Goal: Task Accomplishment & Management: Use online tool/utility

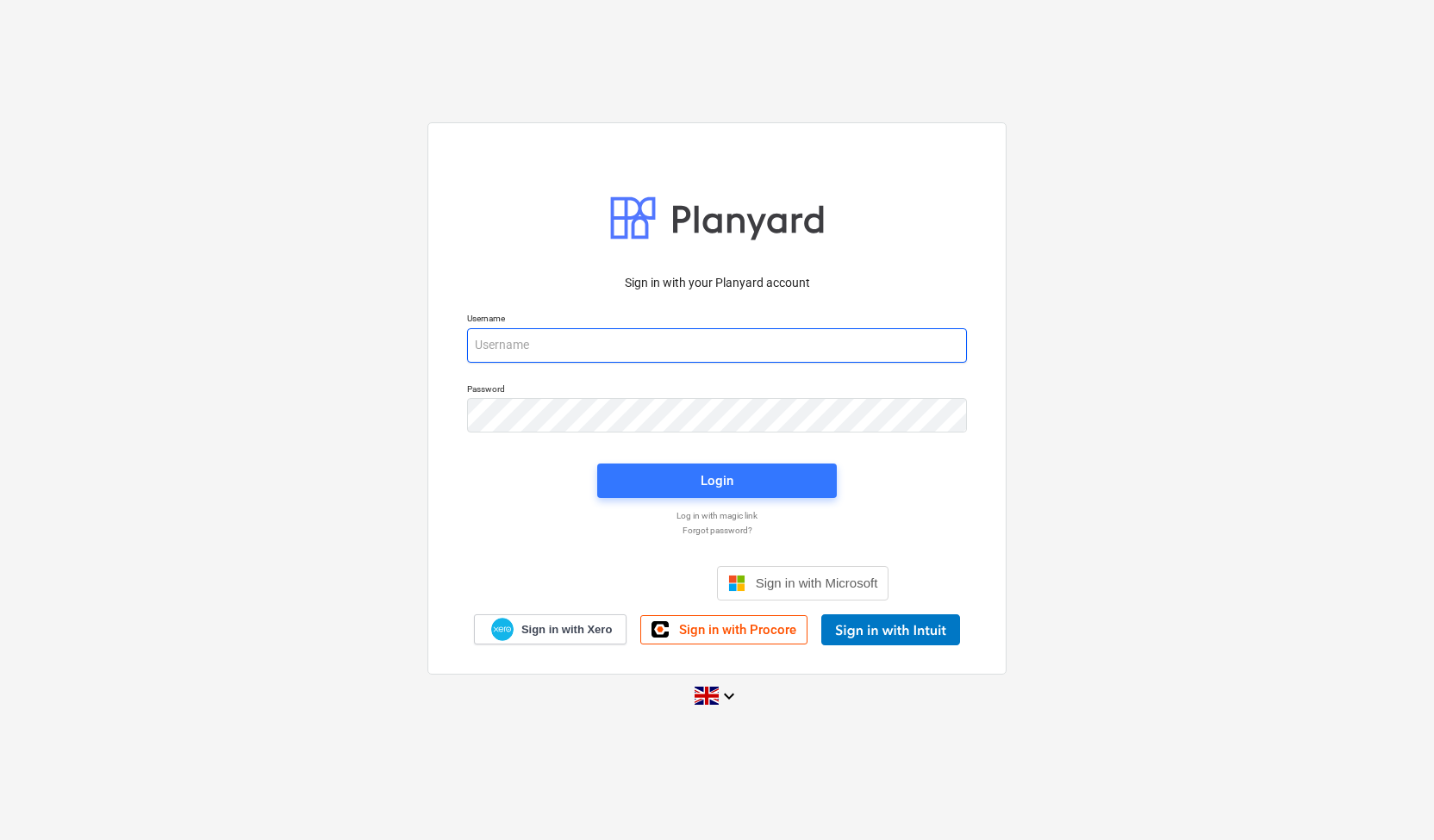
click at [517, 350] on input "email" at bounding box center [717, 345] width 500 height 34
type input "[EMAIL_ADDRESS][DOMAIN_NAME]"
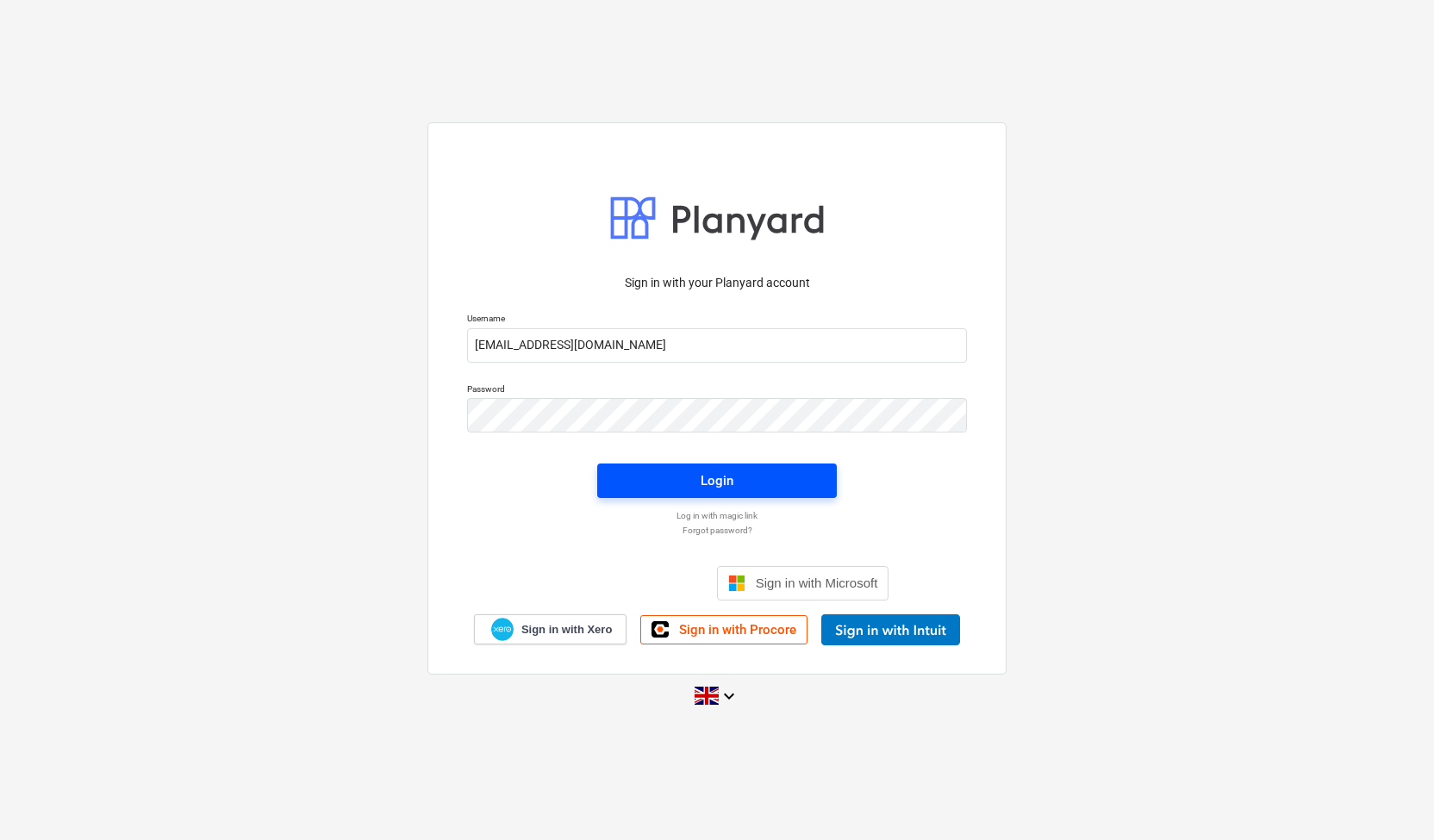
click at [703, 478] on div "Login" at bounding box center [717, 480] width 33 height 22
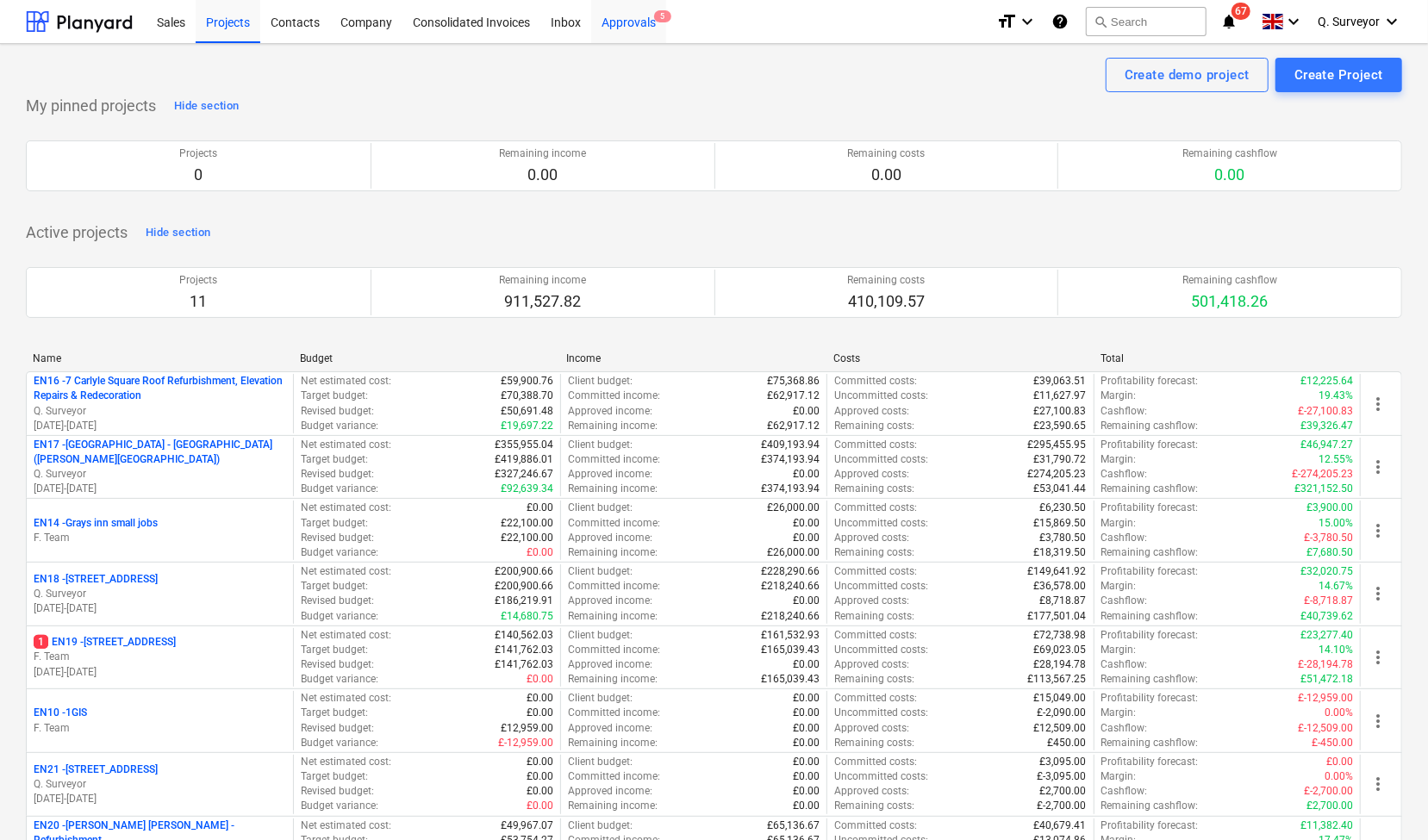
click at [629, 15] on div "Approvals 5" at bounding box center [628, 21] width 75 height 44
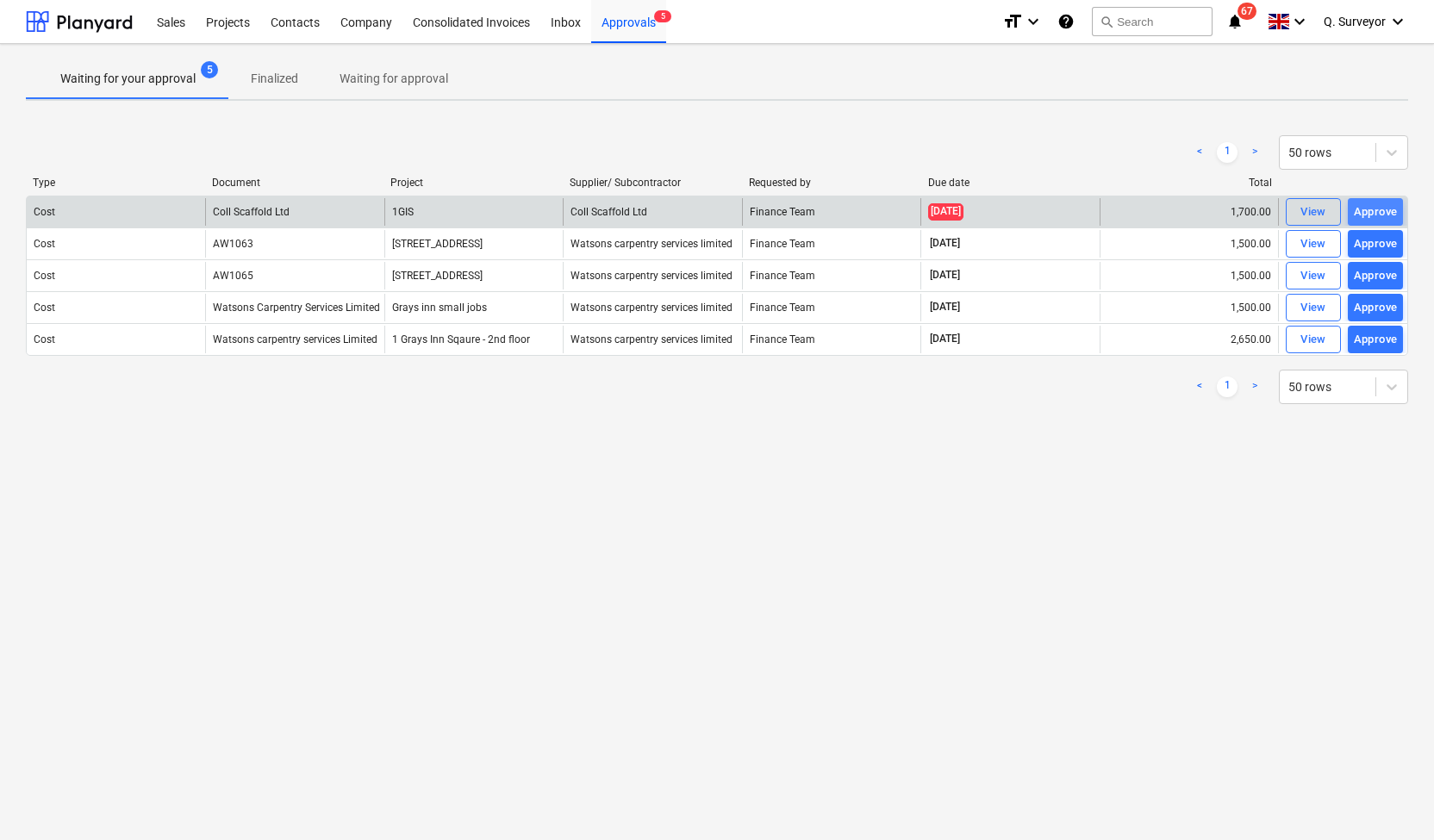
click at [1371, 206] on div "Approve" at bounding box center [1376, 212] width 44 height 19
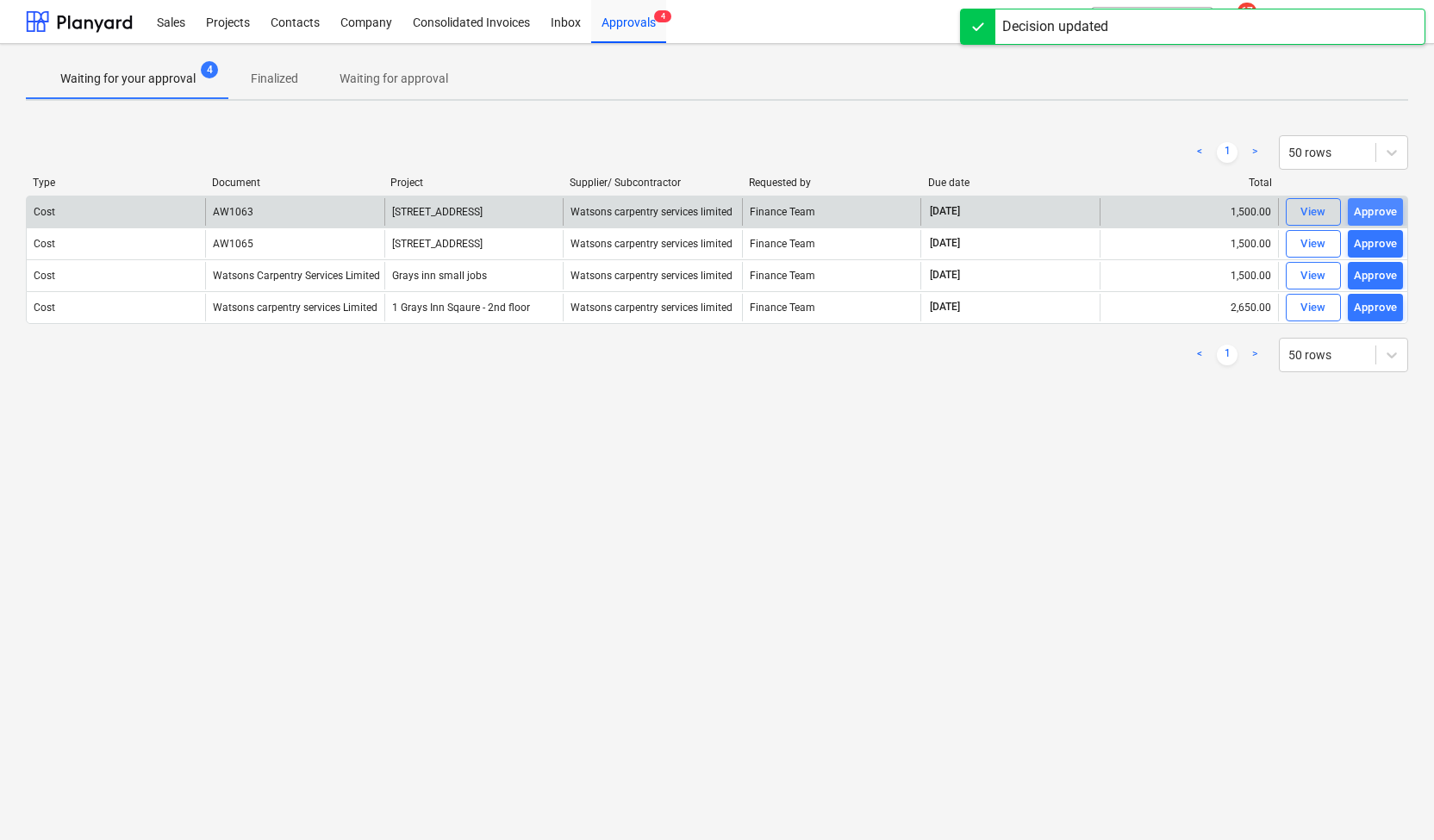
click at [1370, 211] on div "Approve" at bounding box center [1376, 212] width 44 height 19
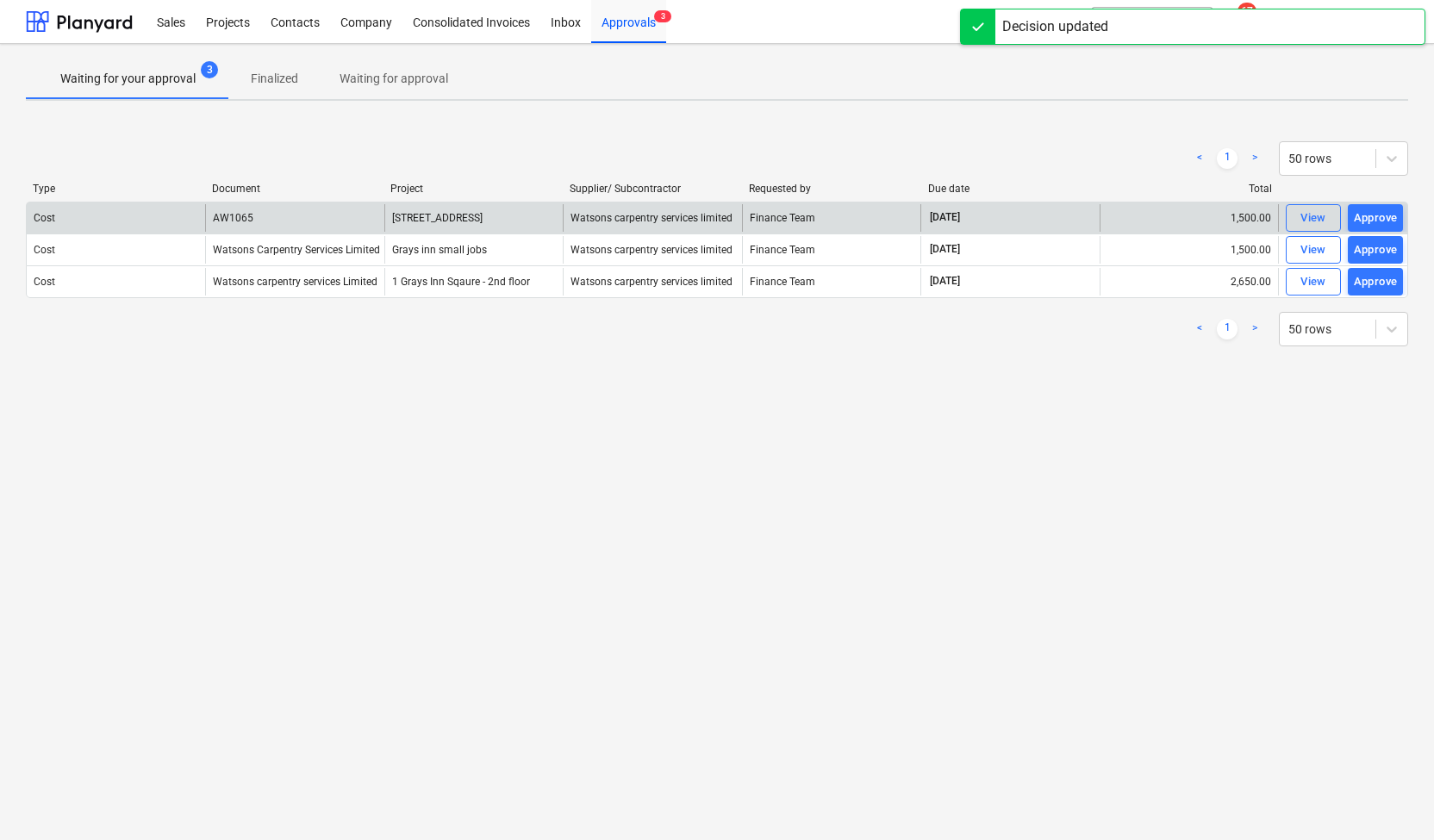
click at [1370, 211] on div "Approve" at bounding box center [1376, 218] width 44 height 19
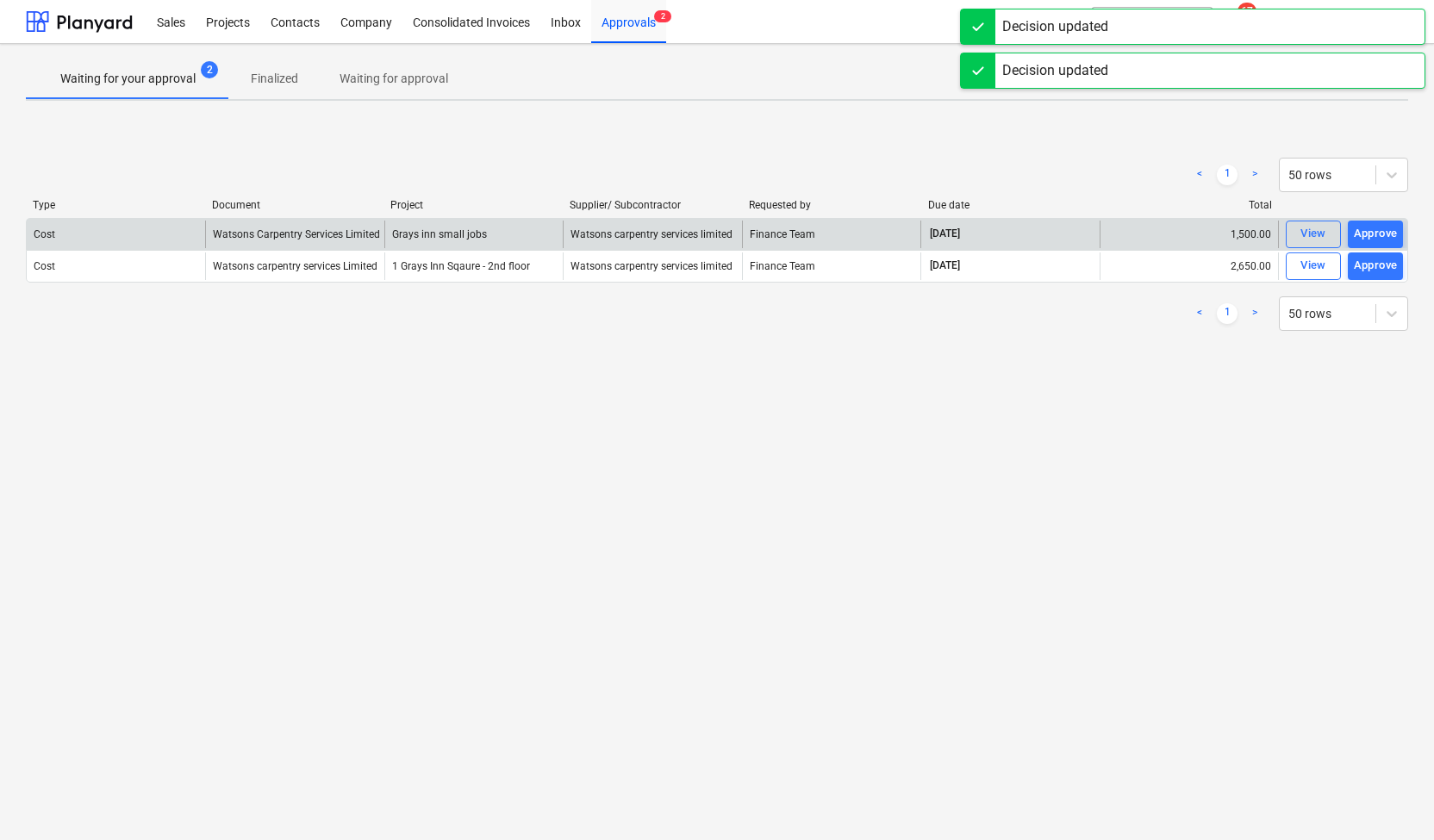
click at [1370, 211] on div "Type Document Project Supplier/ Subcontractor Requested by Due date Total" at bounding box center [717, 208] width 1382 height 19
click at [1367, 237] on div "Approve" at bounding box center [1376, 233] width 44 height 19
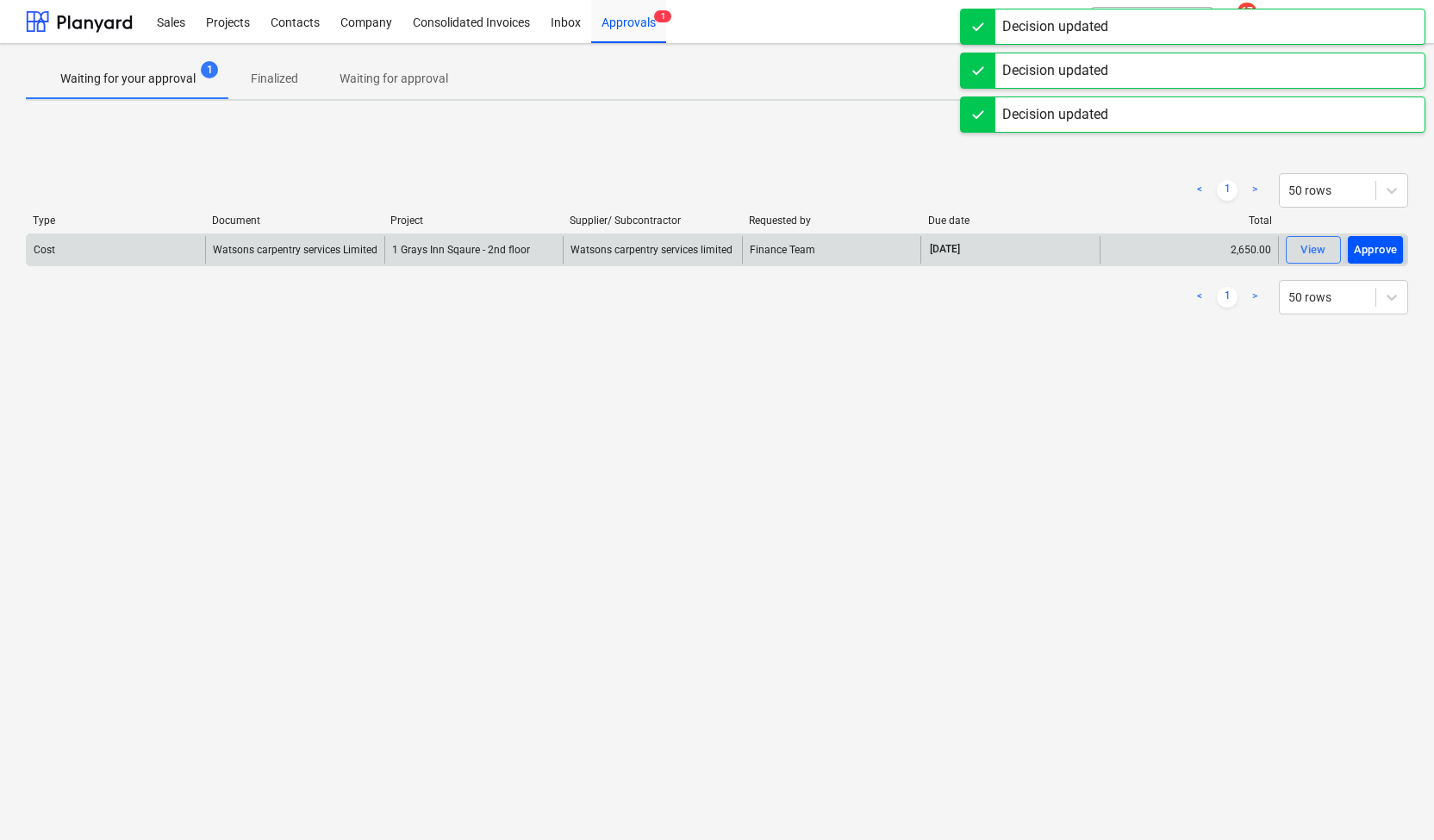
click at [1373, 244] on div "Approve" at bounding box center [1376, 250] width 44 height 19
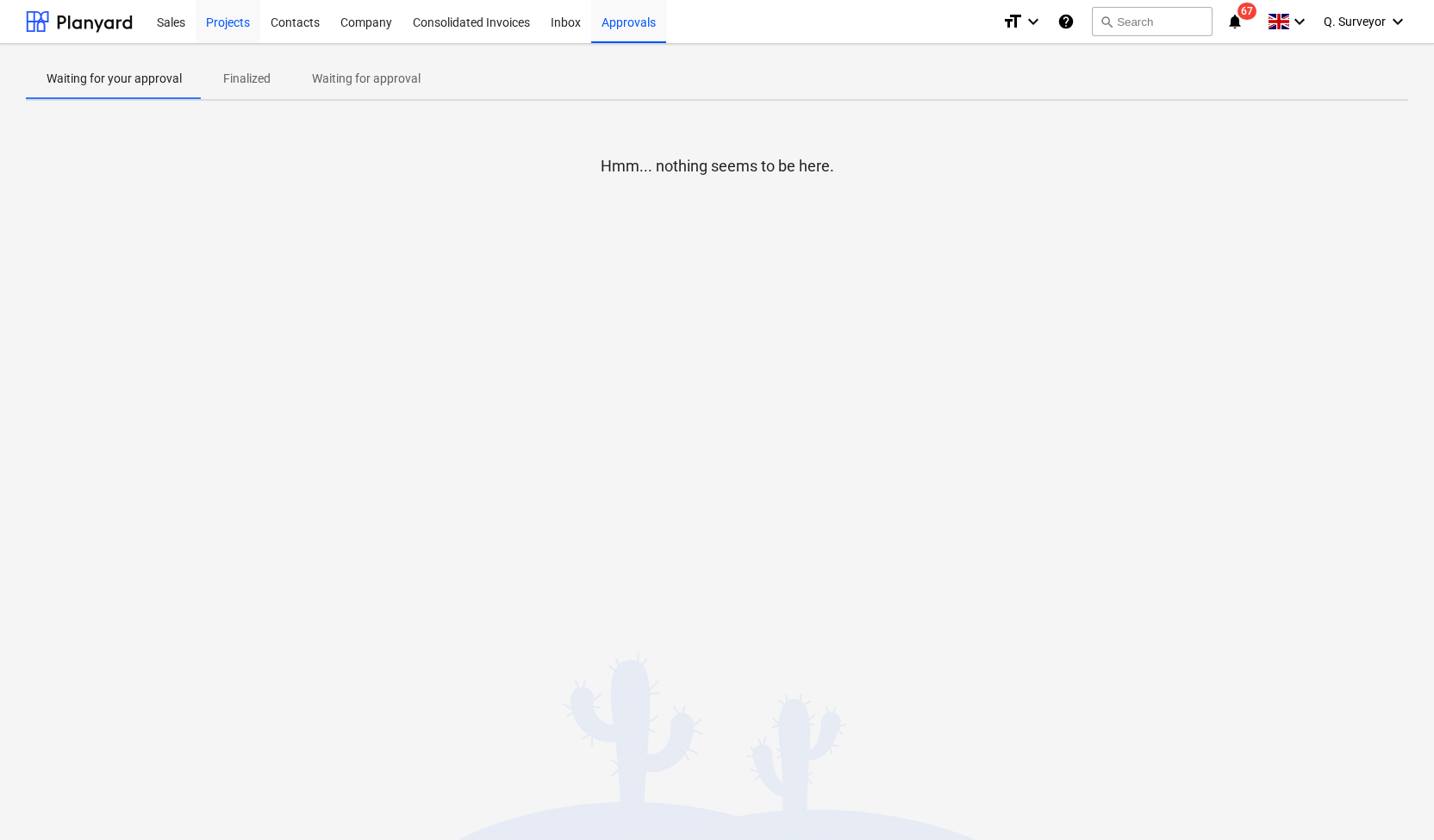
click at [234, 18] on div "Projects" at bounding box center [228, 21] width 65 height 44
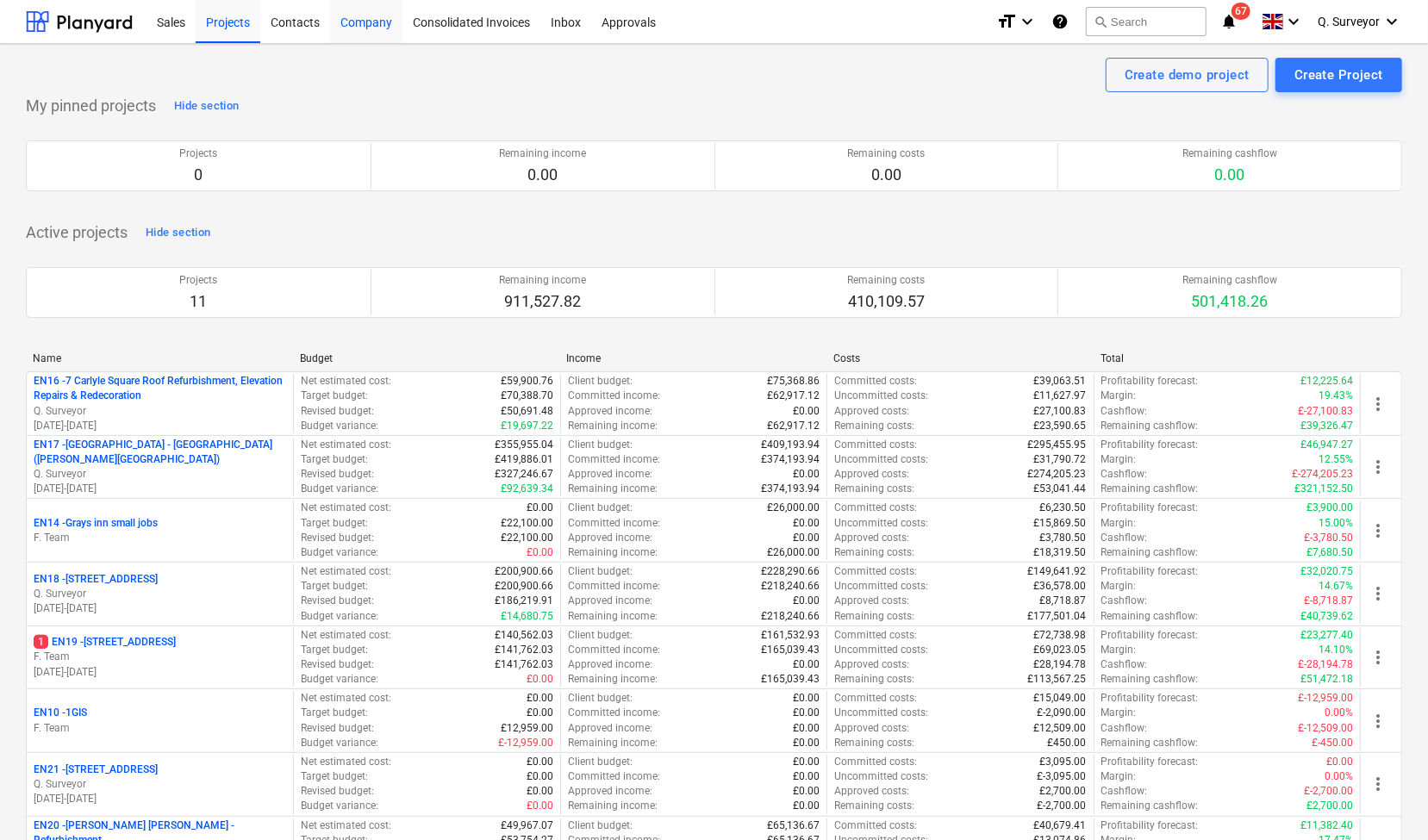
click at [349, 30] on div "Company" at bounding box center [366, 21] width 72 height 44
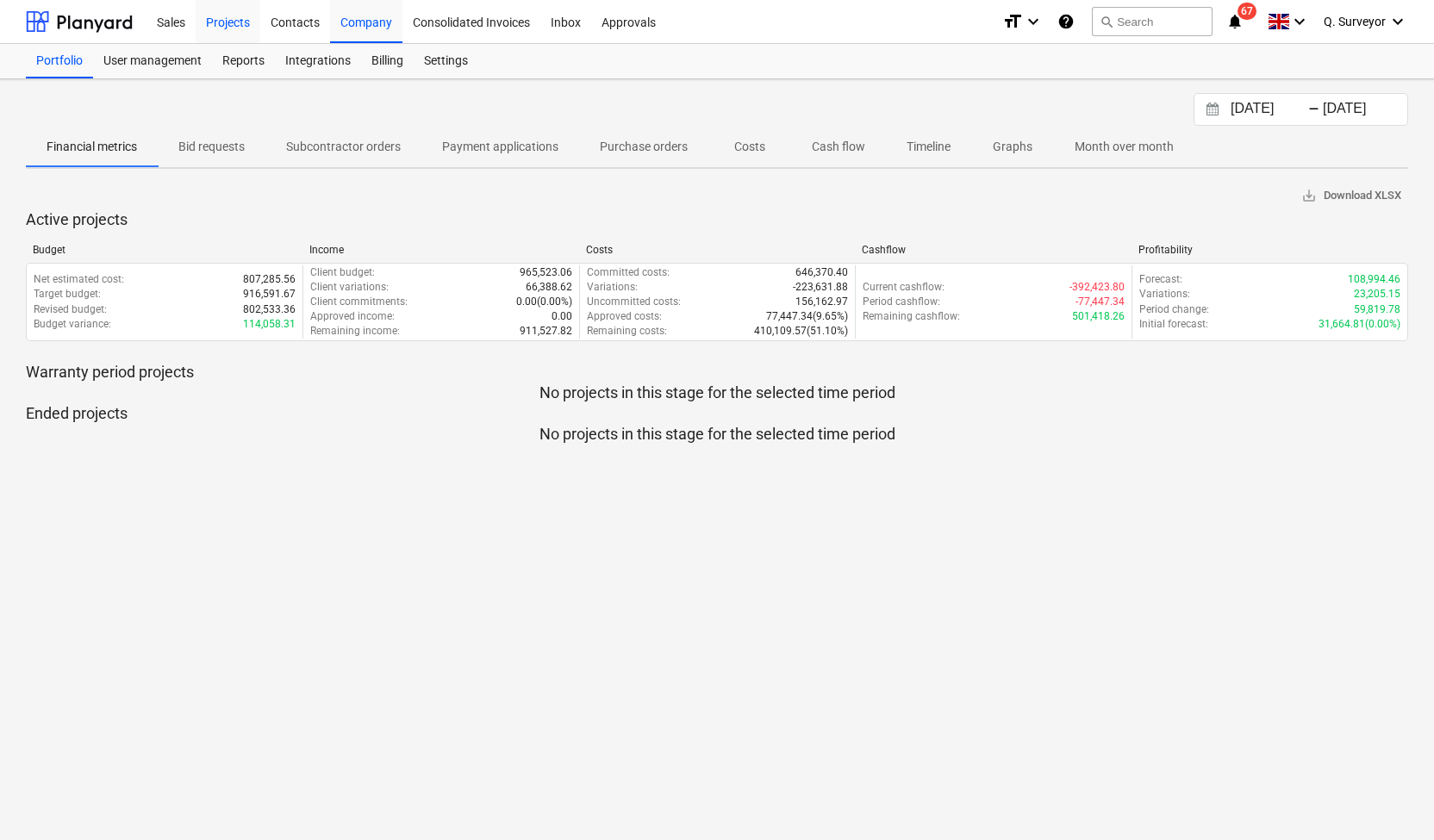
click at [232, 16] on div "Projects" at bounding box center [228, 21] width 65 height 44
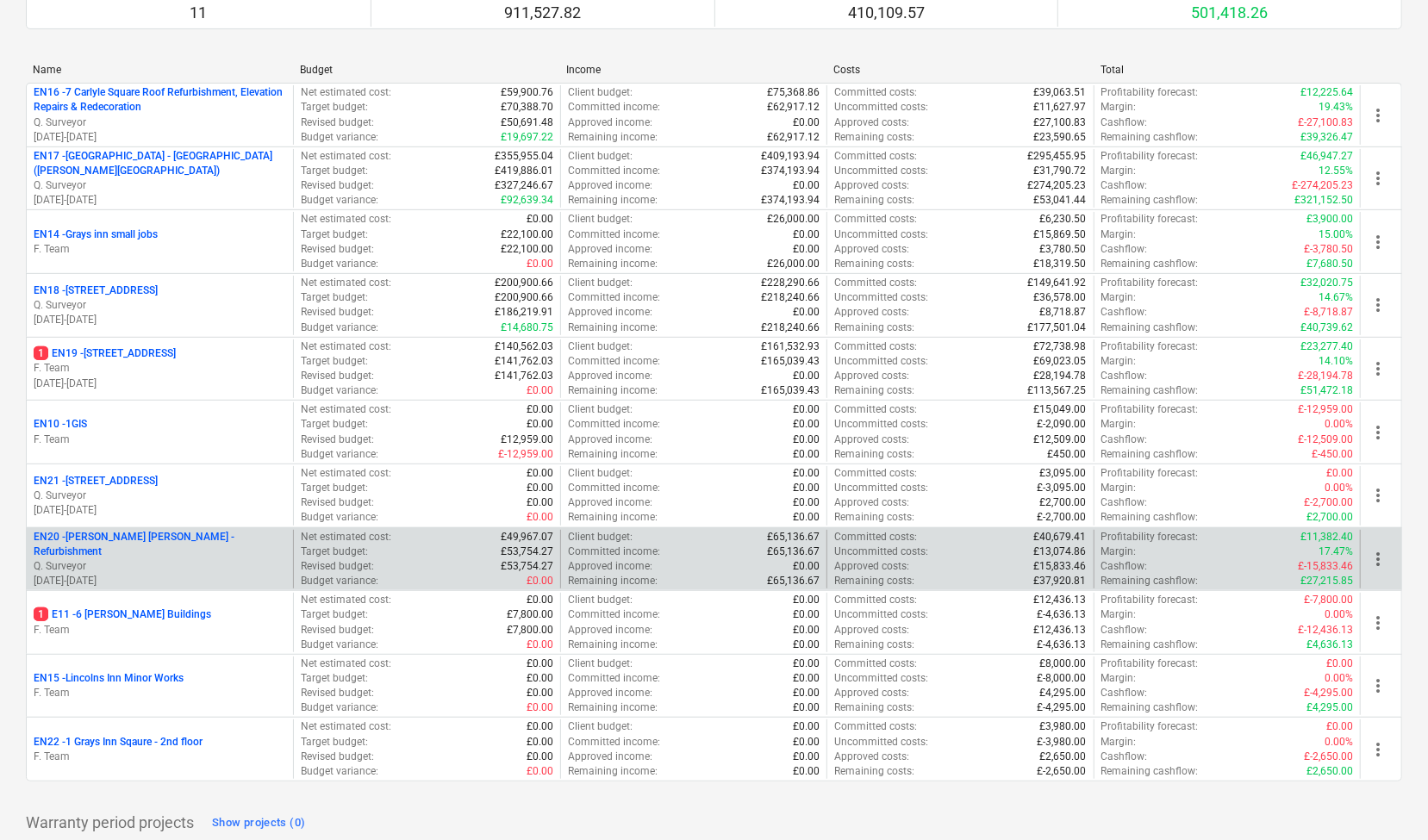
scroll to position [260, 0]
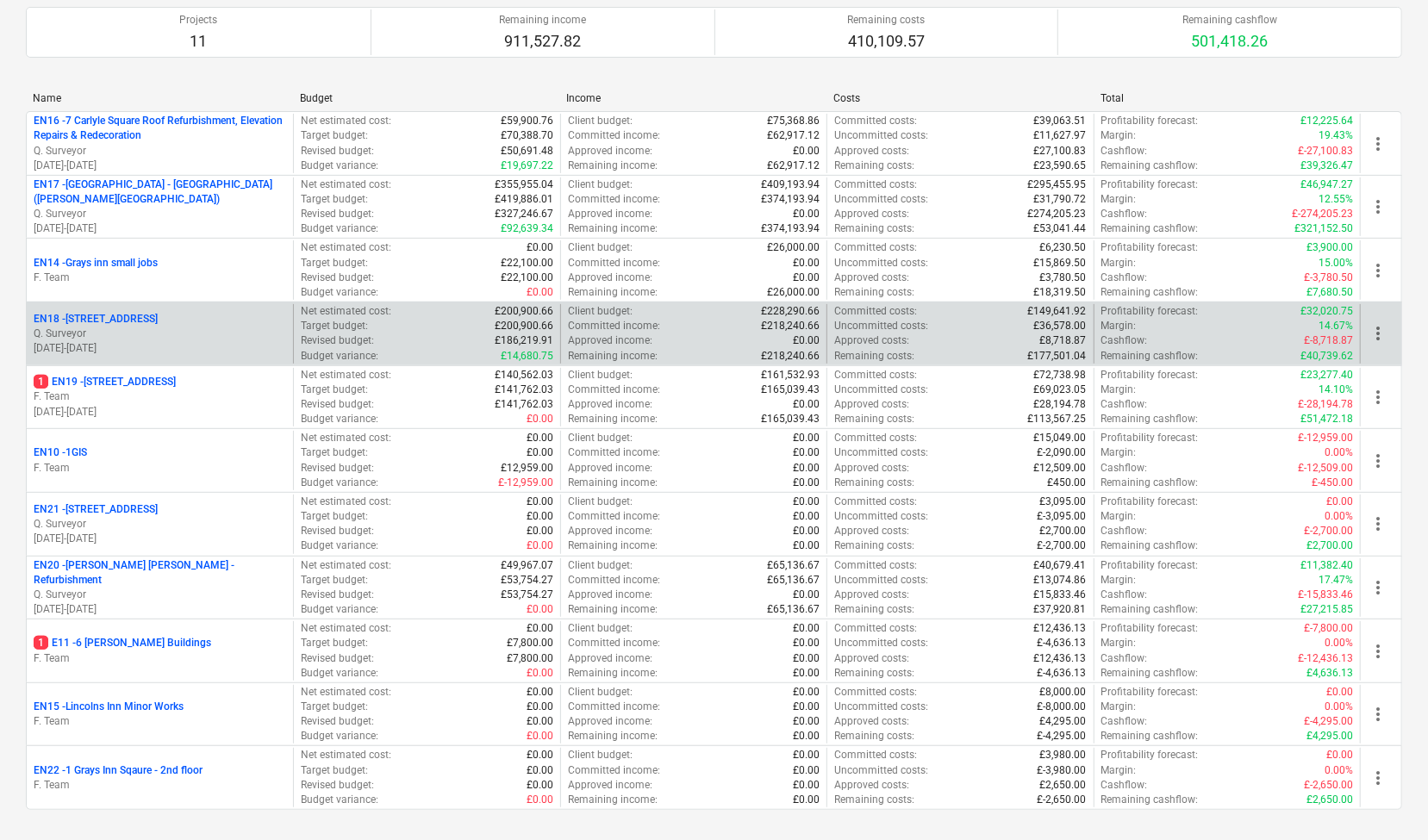
click at [205, 341] on p "[DATE] - [DATE]" at bounding box center [160, 349] width 253 height 15
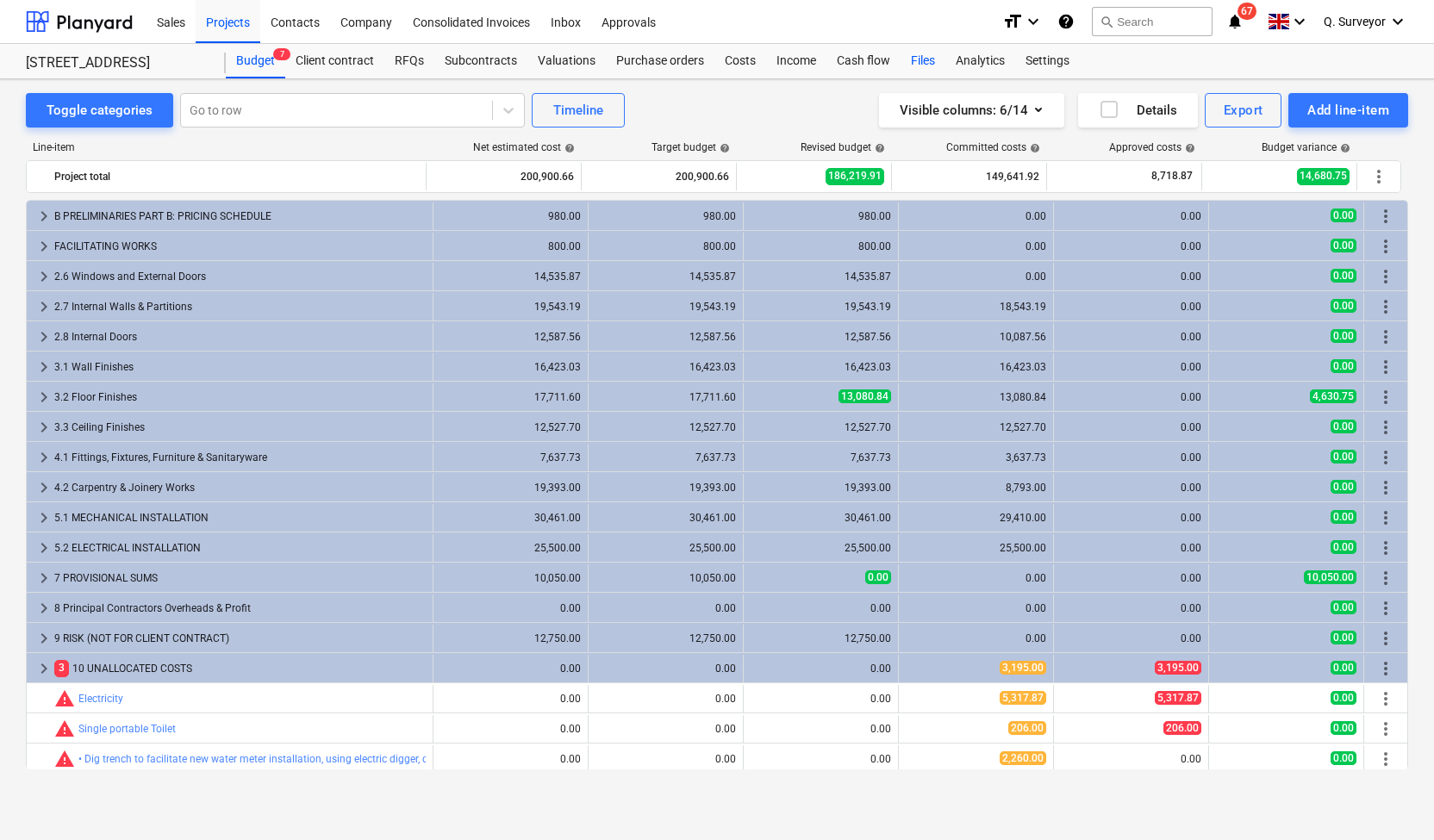
click at [912, 65] on div "Files" at bounding box center [922, 61] width 45 height 34
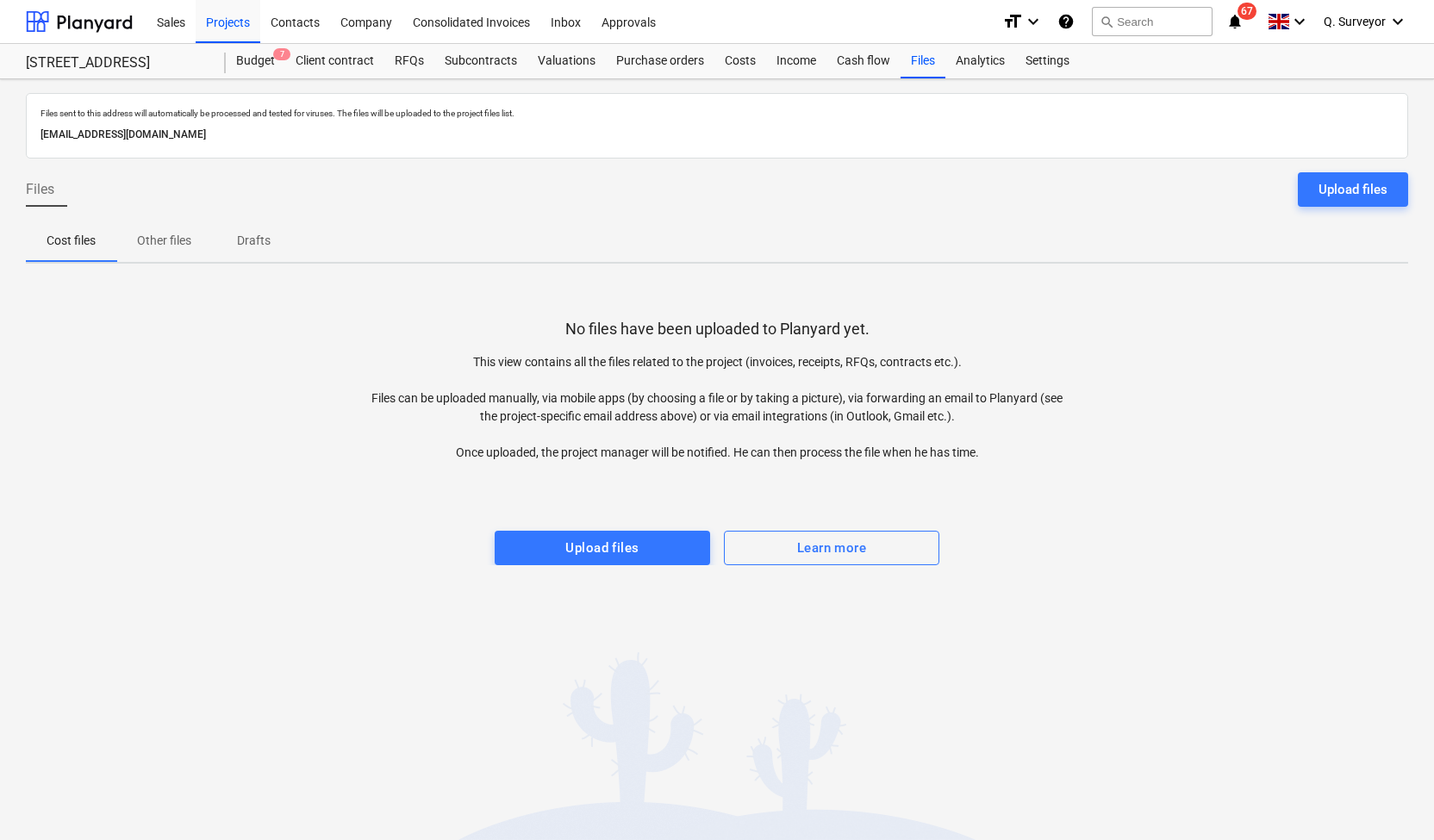
drag, startPoint x: 350, startPoint y: 134, endPoint x: 23, endPoint y: 130, distance: 327.0
click at [23, 130] on div "Files sent to this address will automatically be processed and tested for virus…" at bounding box center [717, 459] width 1434 height 761
copy p "[EMAIL_ADDRESS][DOMAIN_NAME]"
click at [228, 26] on div "Projects" at bounding box center [228, 21] width 65 height 44
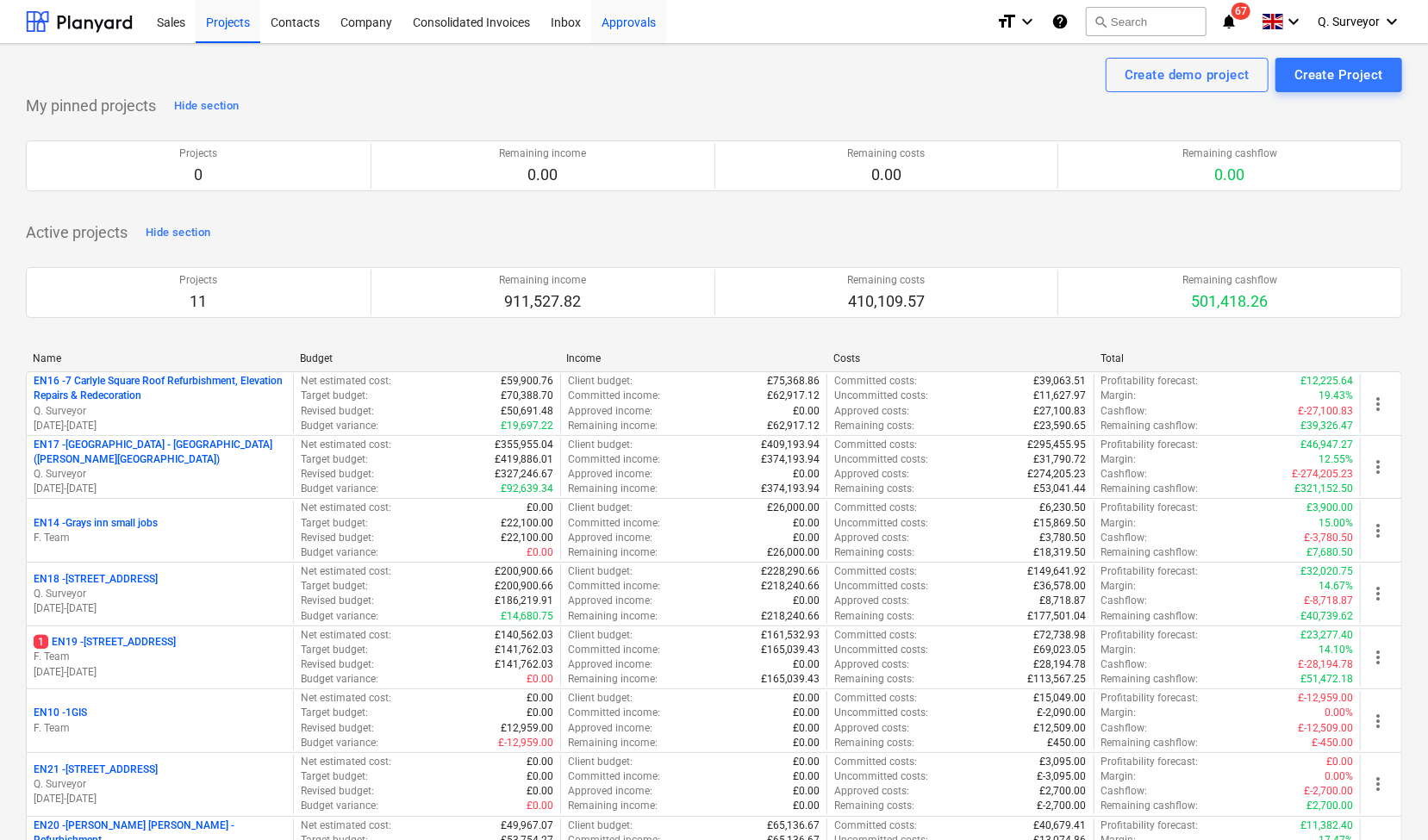
click at [618, 29] on div "Approvals" at bounding box center [628, 21] width 75 height 44
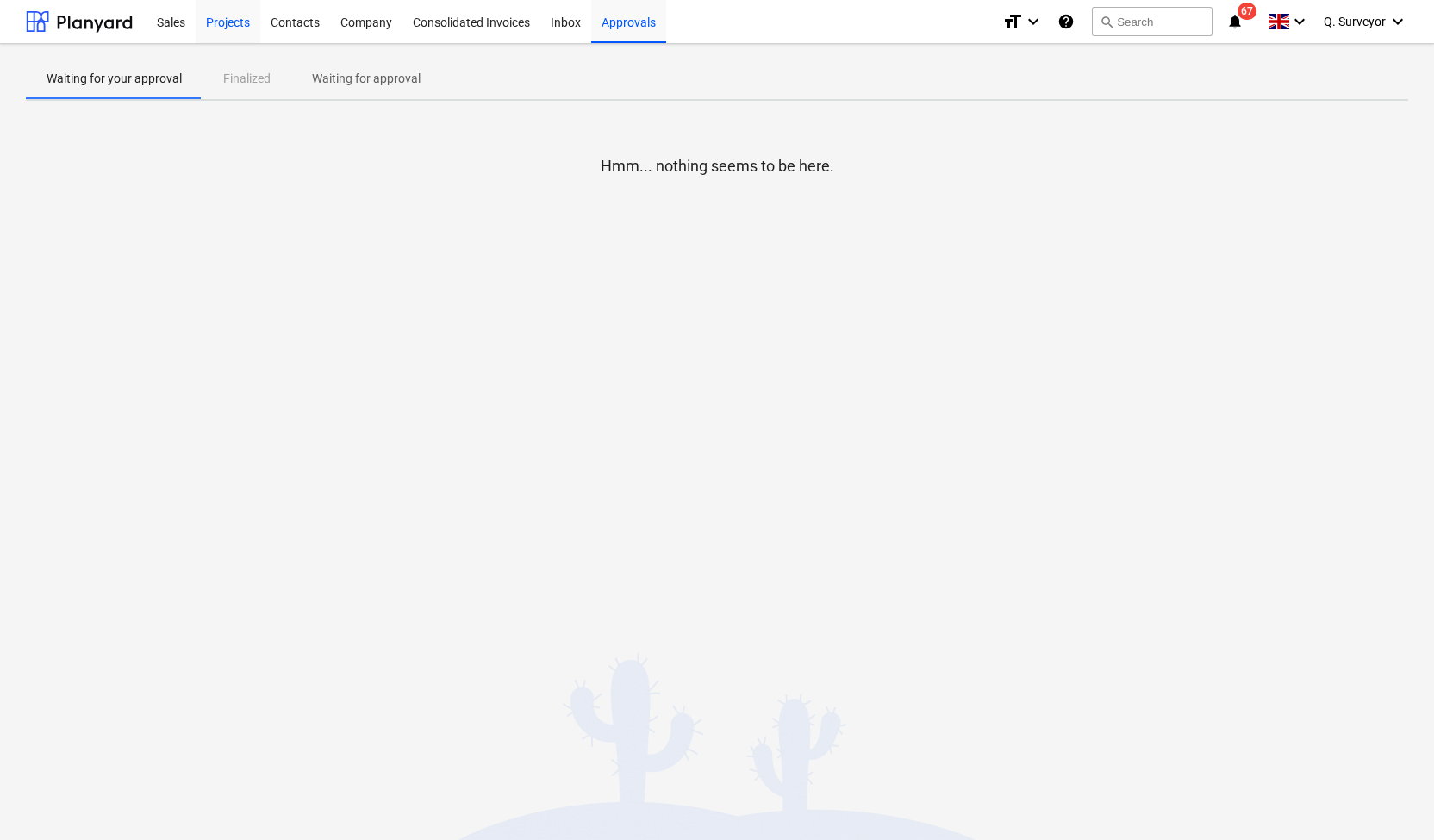
click at [228, 19] on div "Projects" at bounding box center [228, 21] width 65 height 44
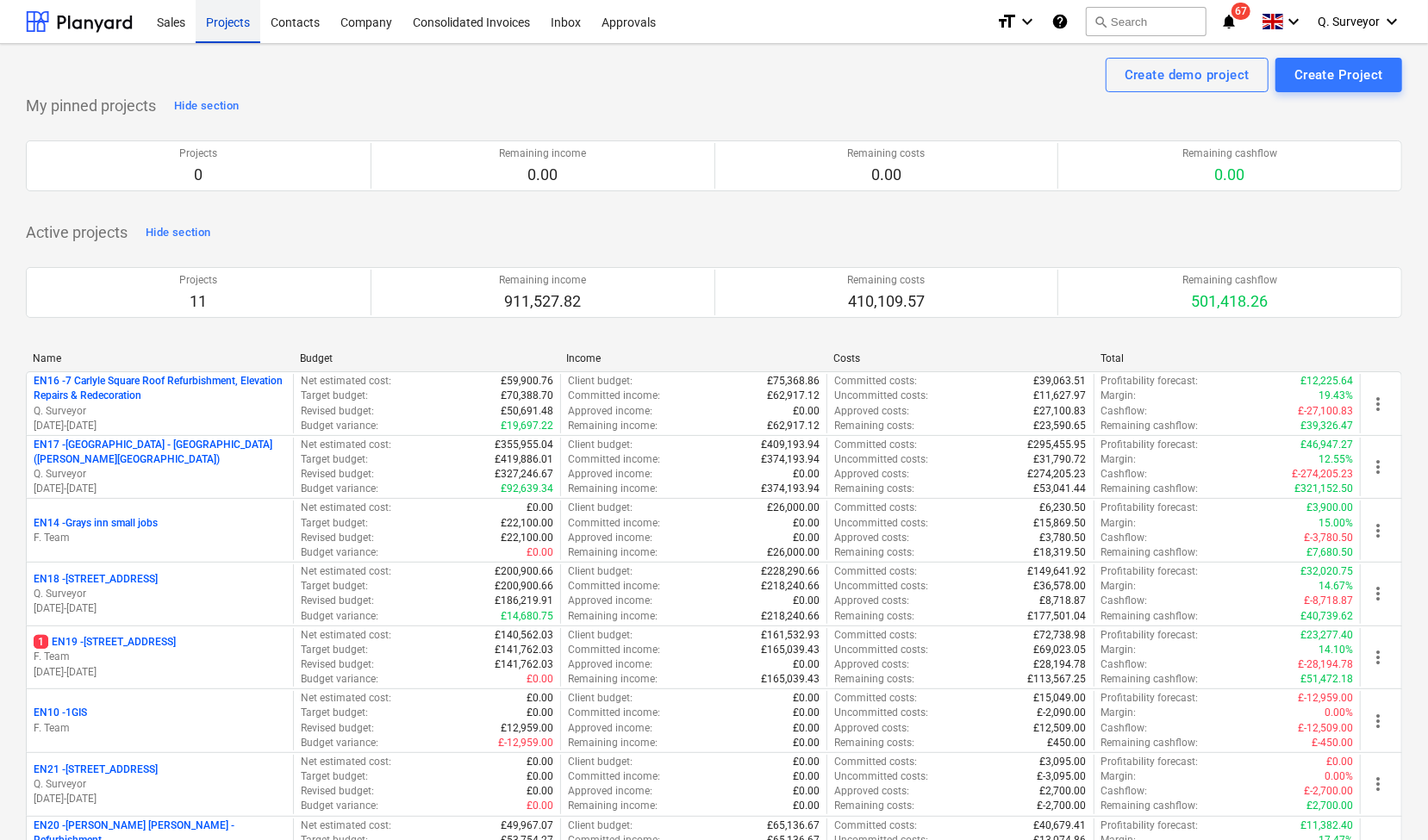
click at [228, 19] on div "Projects" at bounding box center [228, 21] width 65 height 44
click at [647, 15] on div "Approvals" at bounding box center [628, 21] width 75 height 44
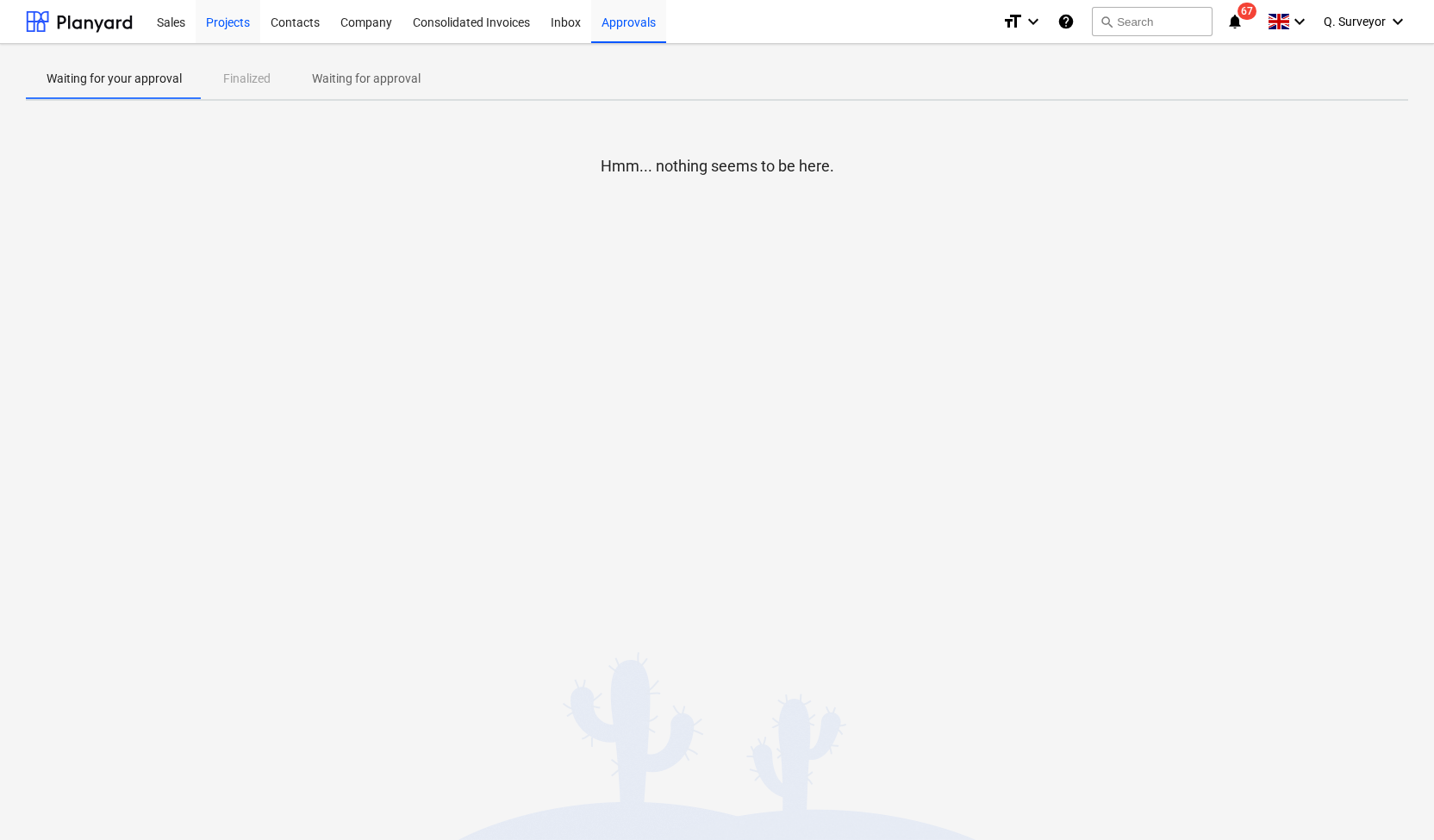
click at [228, 23] on div "Projects" at bounding box center [228, 21] width 65 height 44
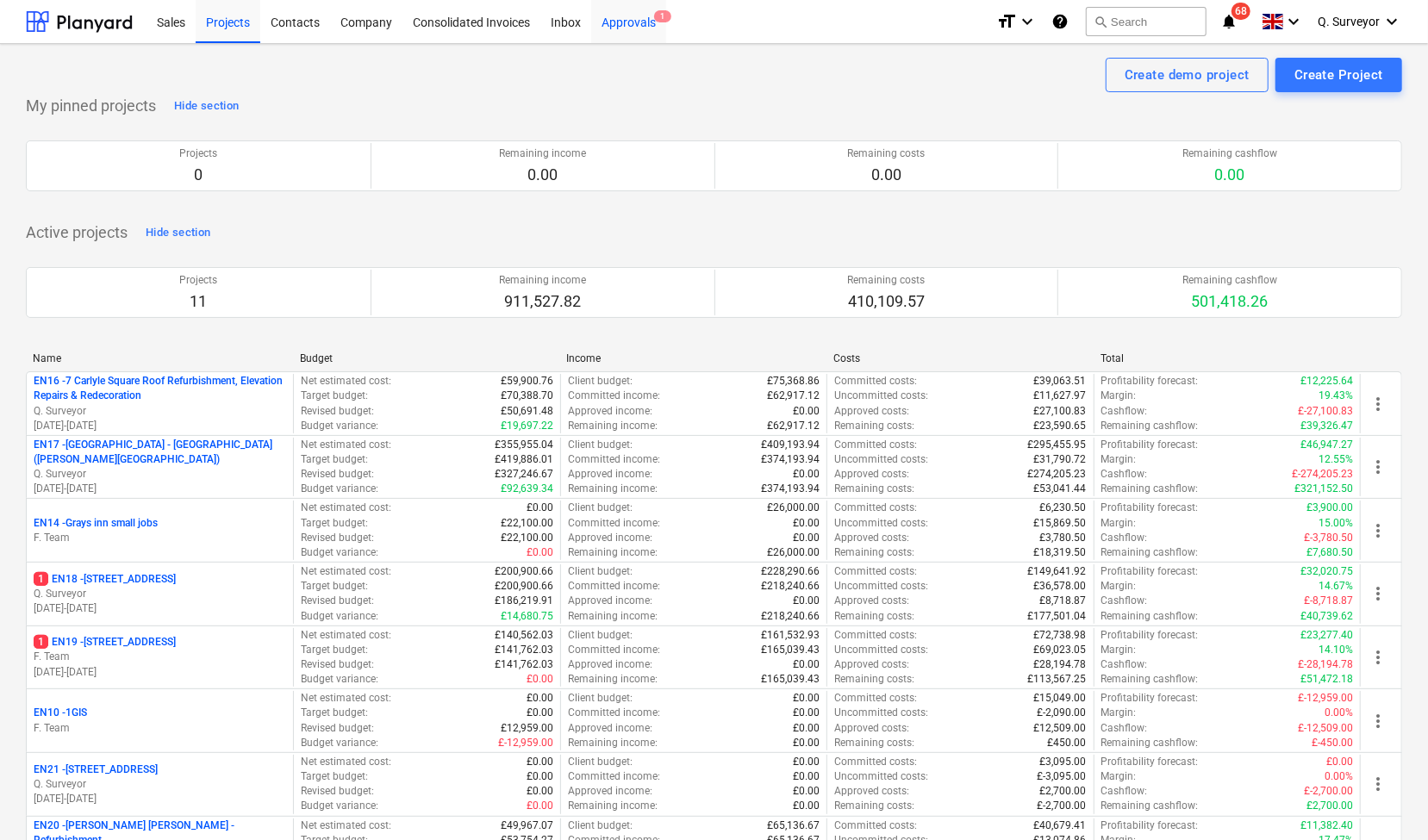
click at [631, 30] on div "Approvals 1" at bounding box center [628, 21] width 75 height 44
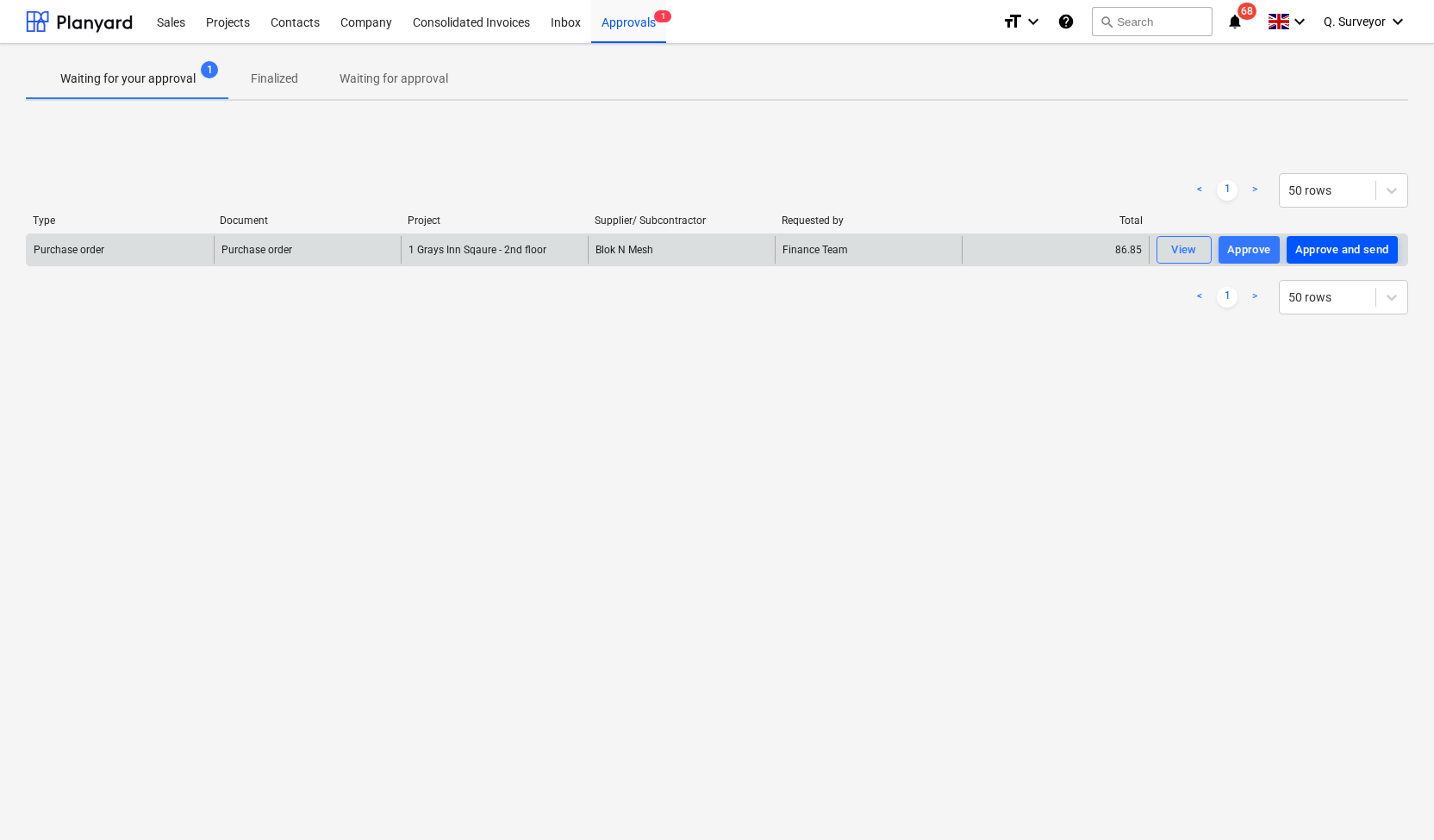
click at [1320, 244] on div "Approve and send" at bounding box center [1342, 250] width 94 height 19
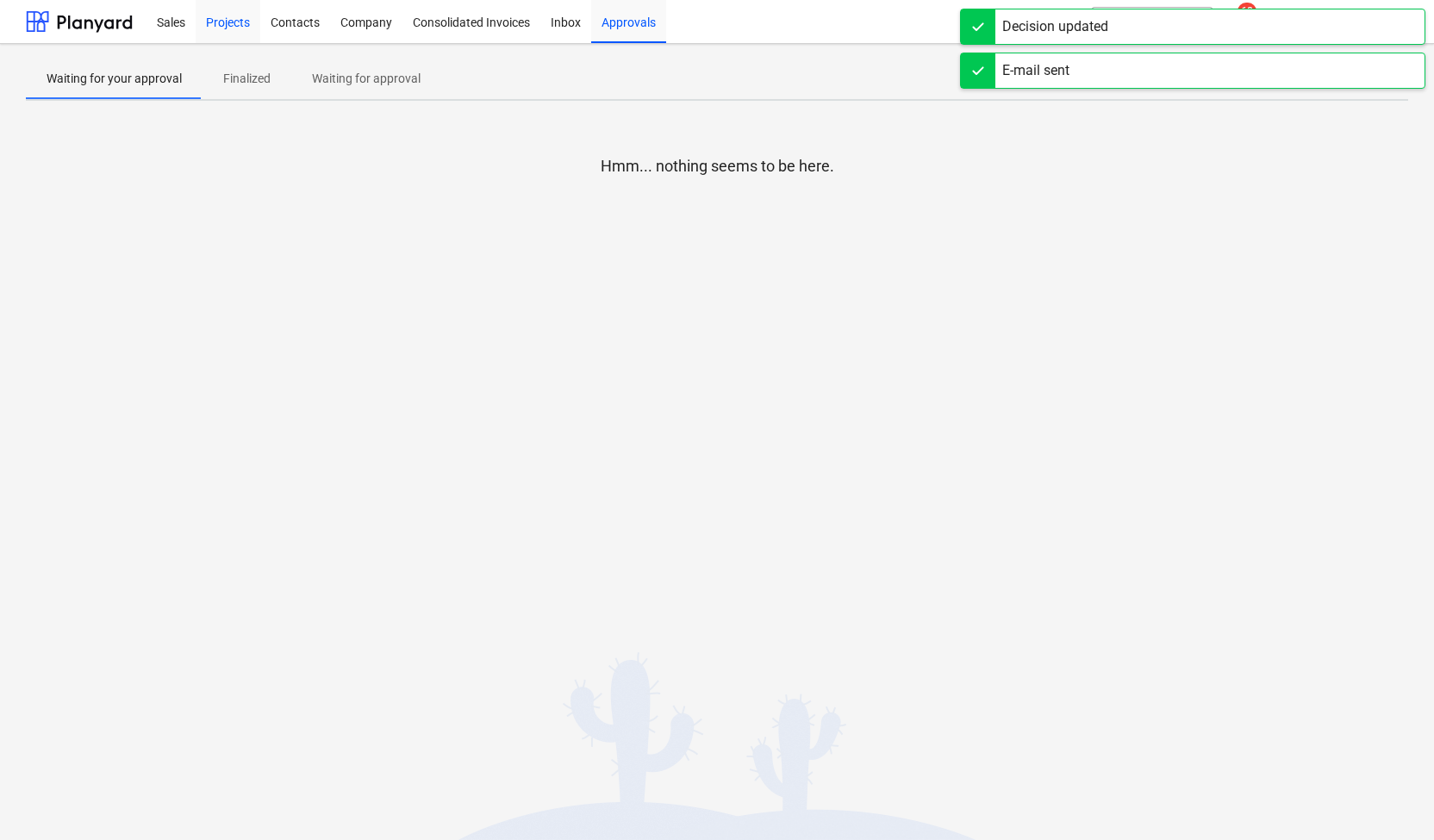
click at [237, 18] on div "Projects" at bounding box center [228, 21] width 65 height 44
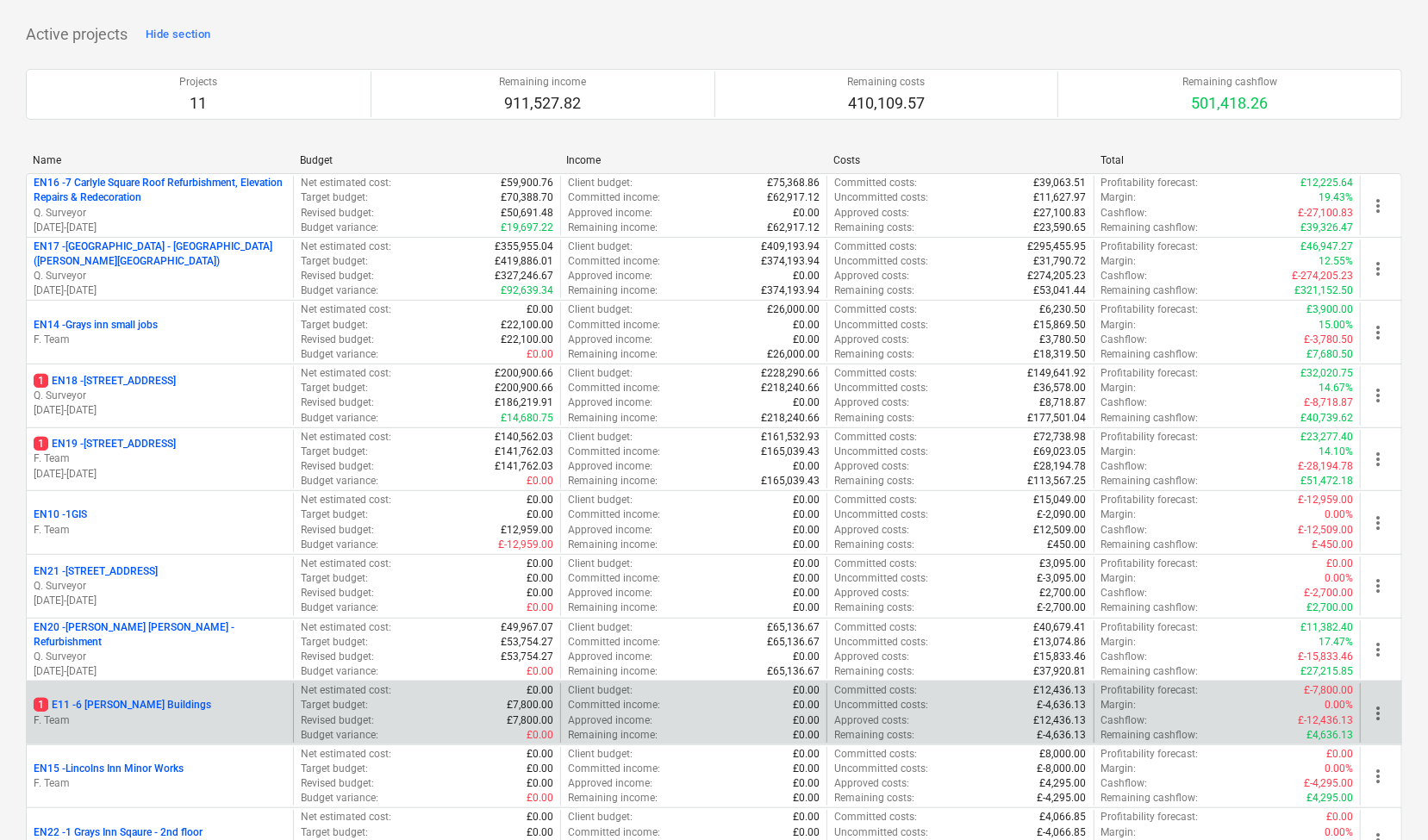
scroll to position [140, 0]
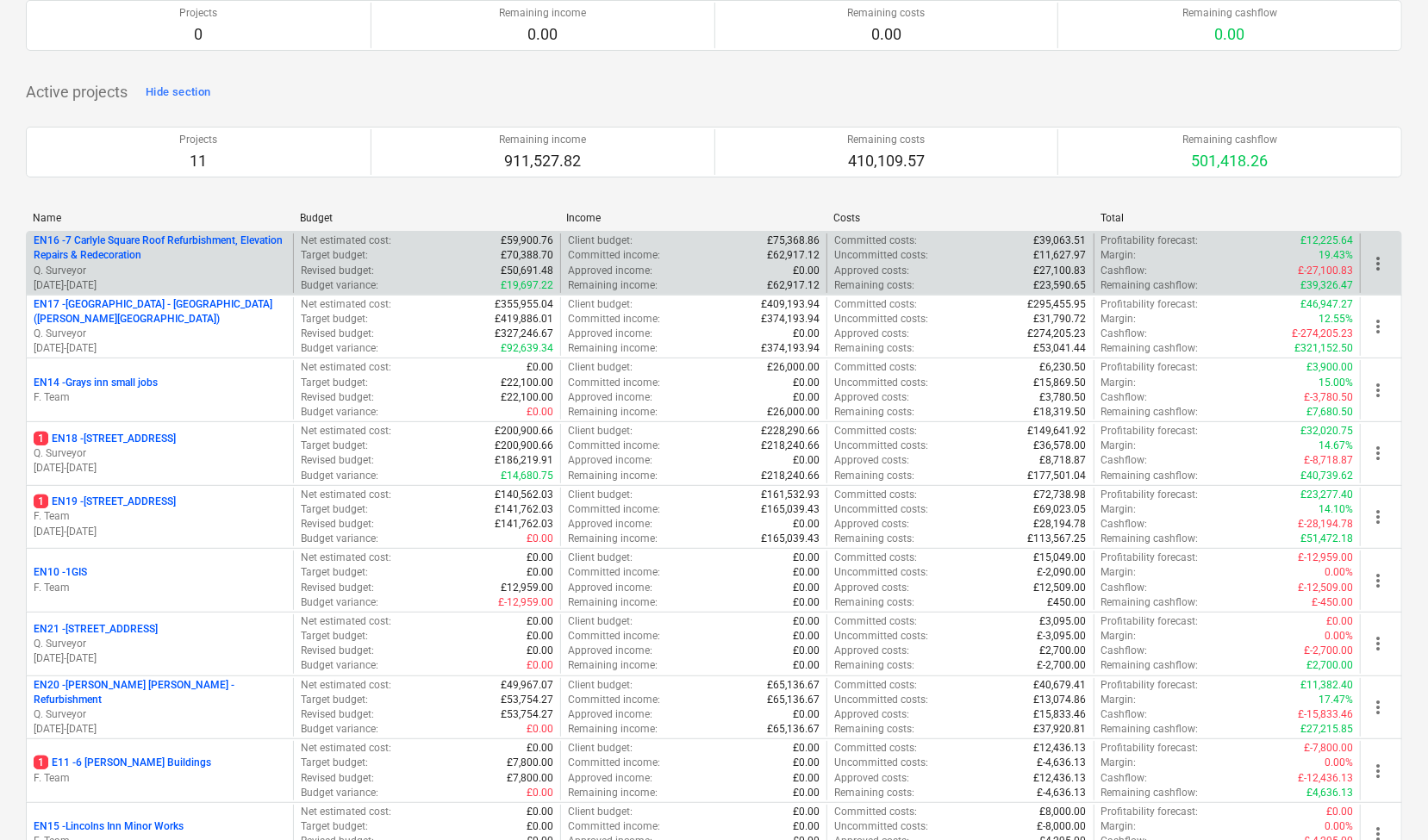
click at [238, 264] on p "Q. Surveyor" at bounding box center [160, 271] width 253 height 15
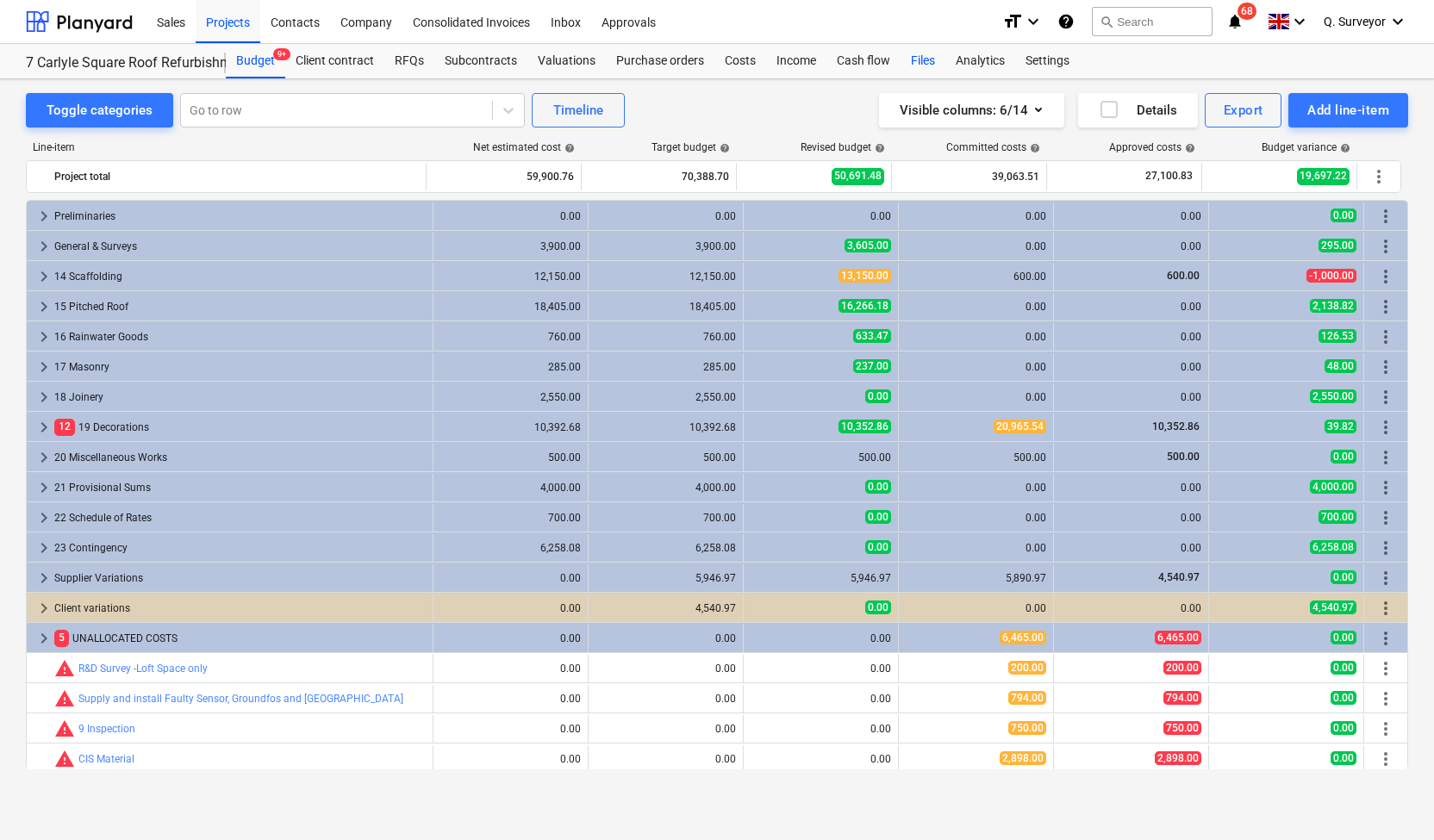
click at [913, 57] on div "Files" at bounding box center [922, 61] width 45 height 34
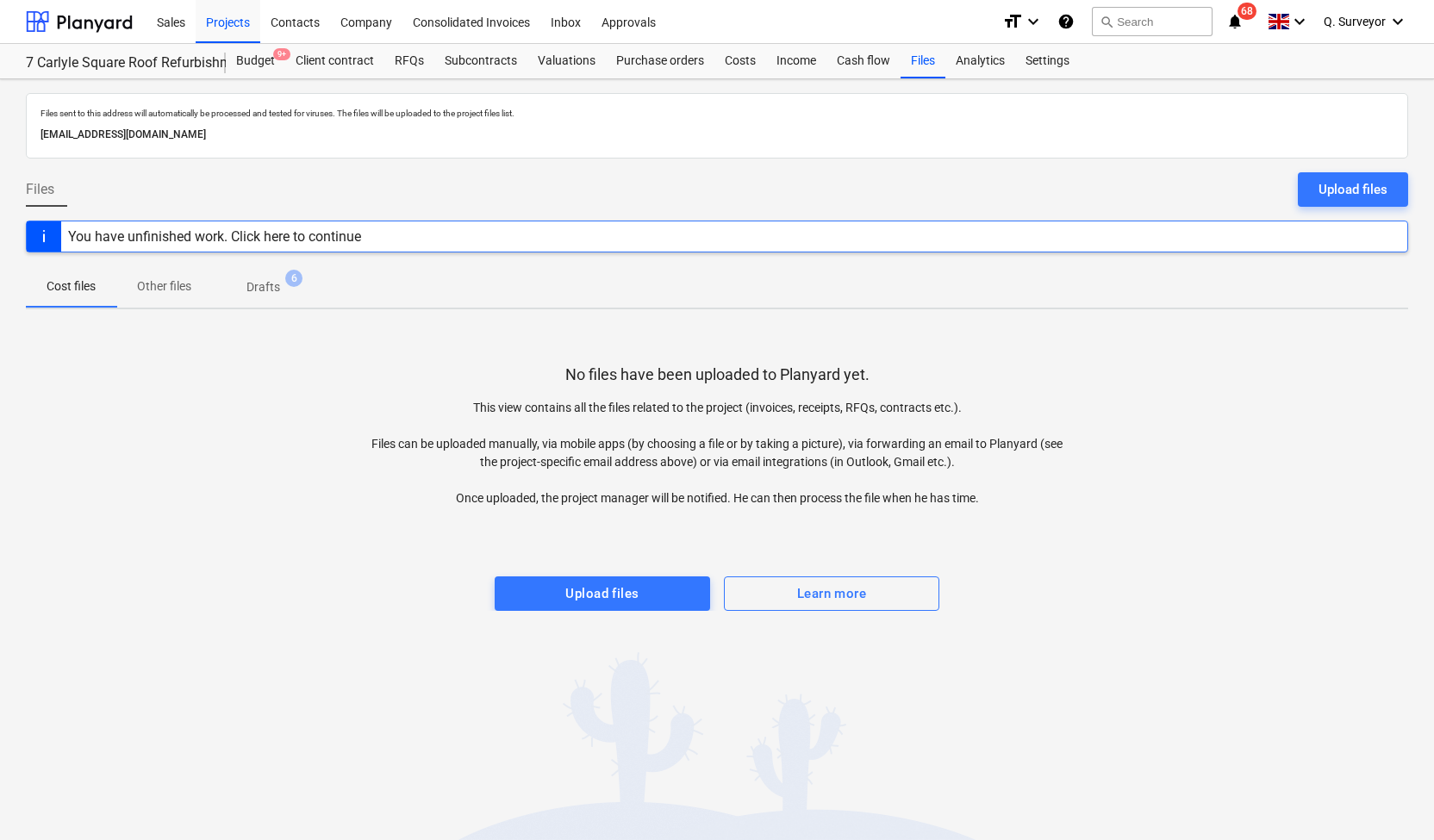
drag, startPoint x: 360, startPoint y: 135, endPoint x: 33, endPoint y: 126, distance: 327.1
click at [33, 126] on div "Files sent to this address will automatically be processed and tested for virus…" at bounding box center [717, 125] width 1382 height 65
copy p "[EMAIL_ADDRESS][DOMAIN_NAME]"
